Goal: Task Accomplishment & Management: Use online tool/utility

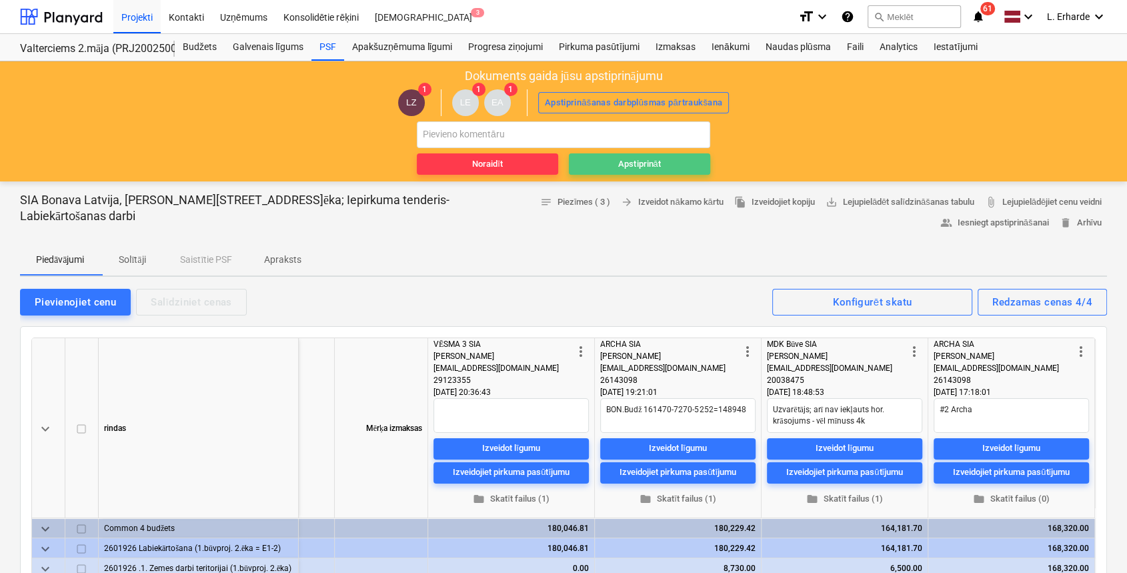
click at [672, 164] on span "Apstiprināt" at bounding box center [639, 164] width 131 height 15
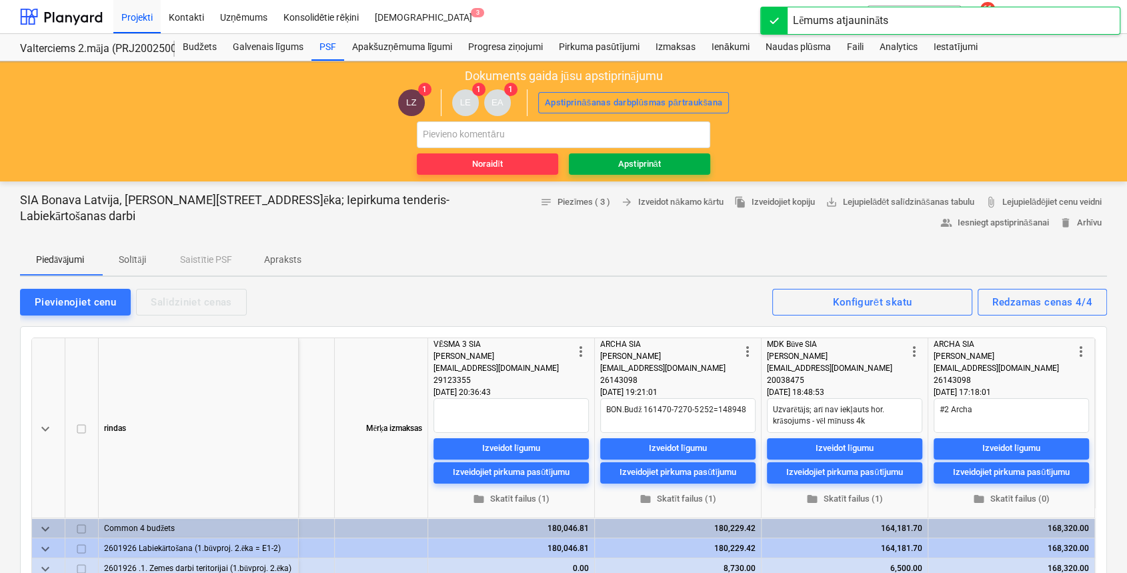
type textarea "x"
